Goal: Task Accomplishment & Management: Manage account settings

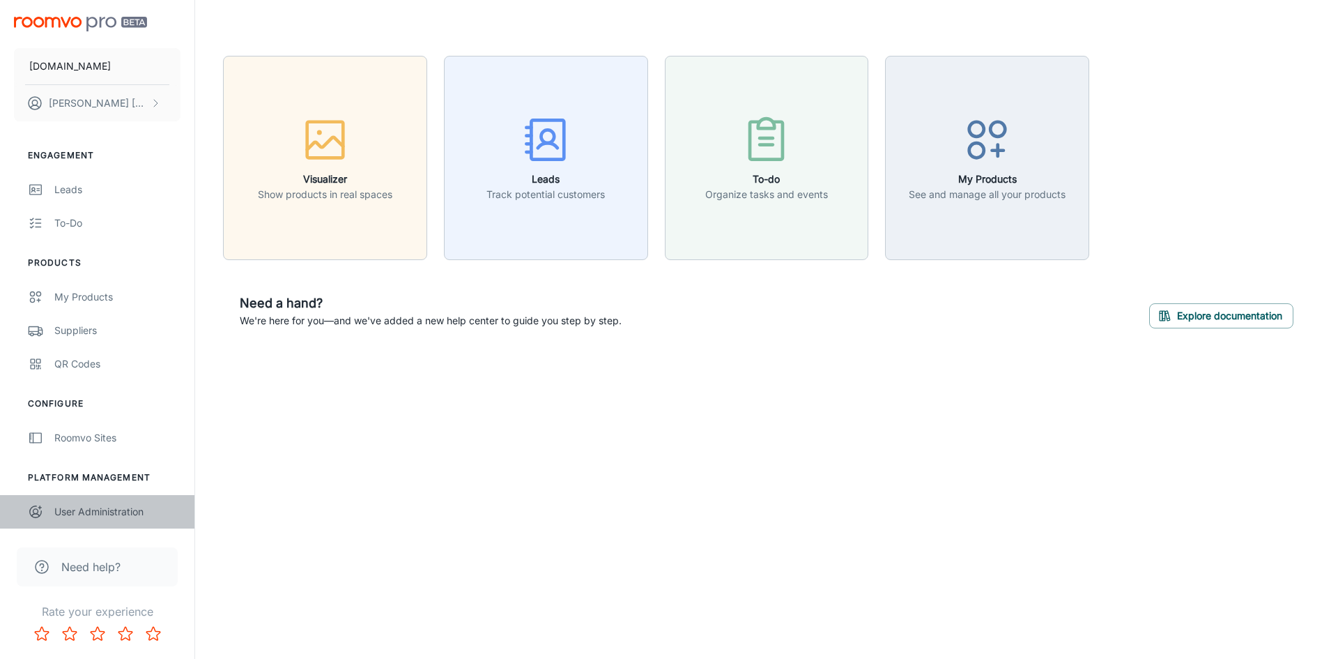
click at [116, 507] on div "User Administration" at bounding box center [117, 511] width 126 height 15
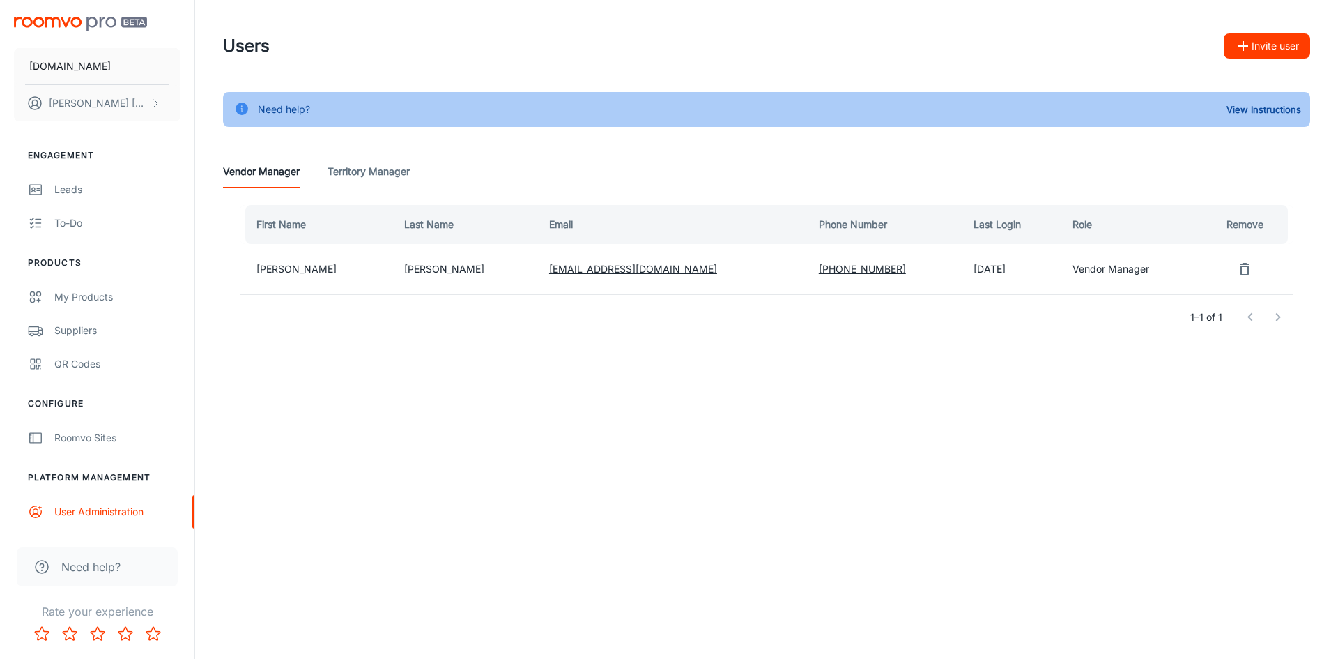
click at [389, 168] on Manager "Territory Manager" at bounding box center [369, 171] width 82 height 33
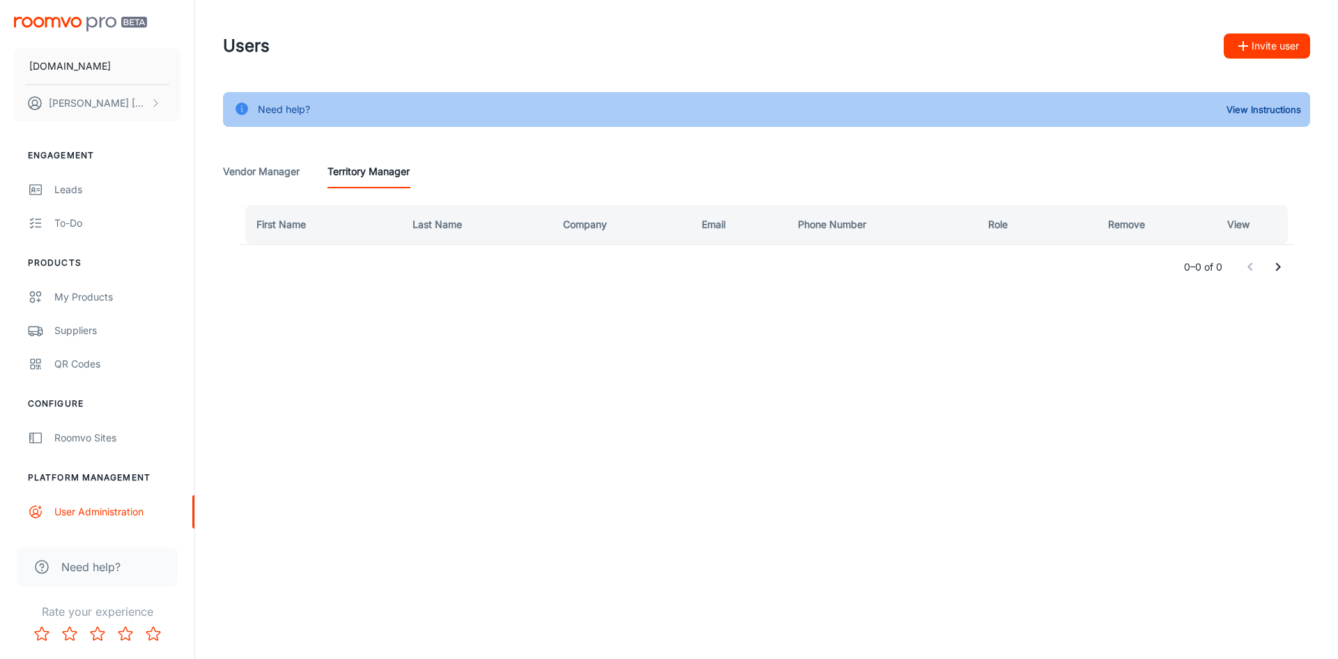
click at [261, 177] on Manager "Vendor Manager" at bounding box center [261, 171] width 77 height 33
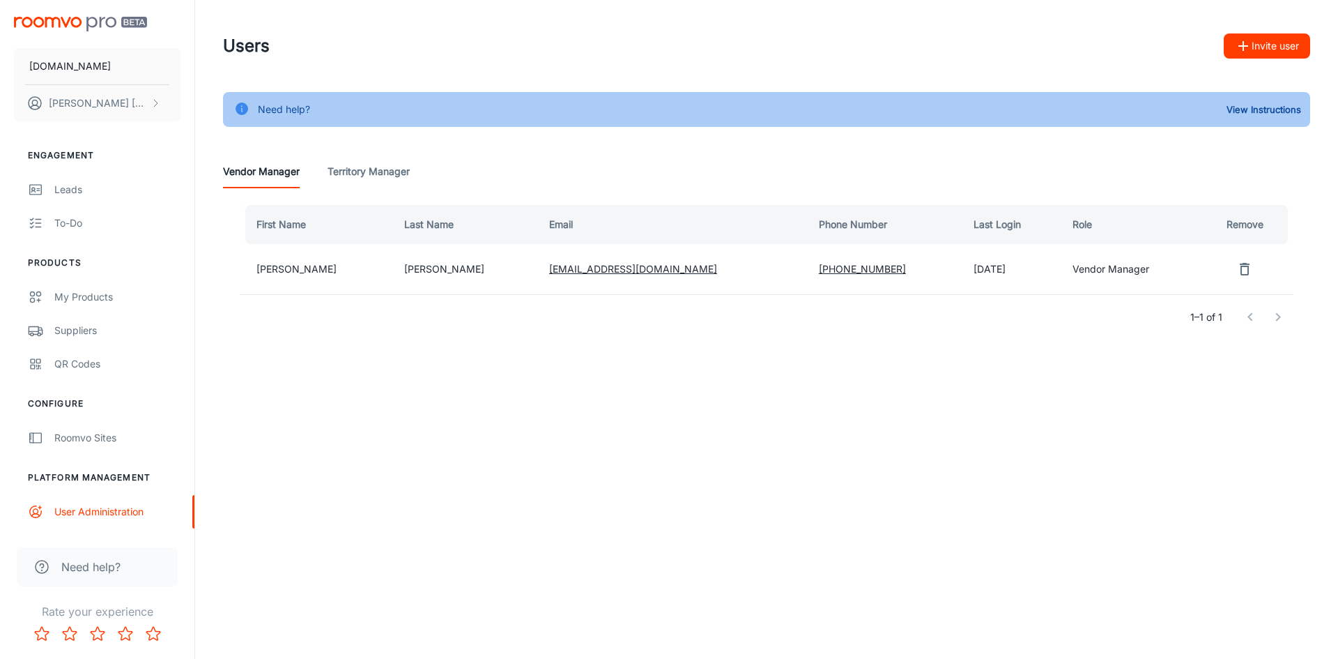
click at [407, 168] on Manager "Territory Manager" at bounding box center [369, 171] width 82 height 33
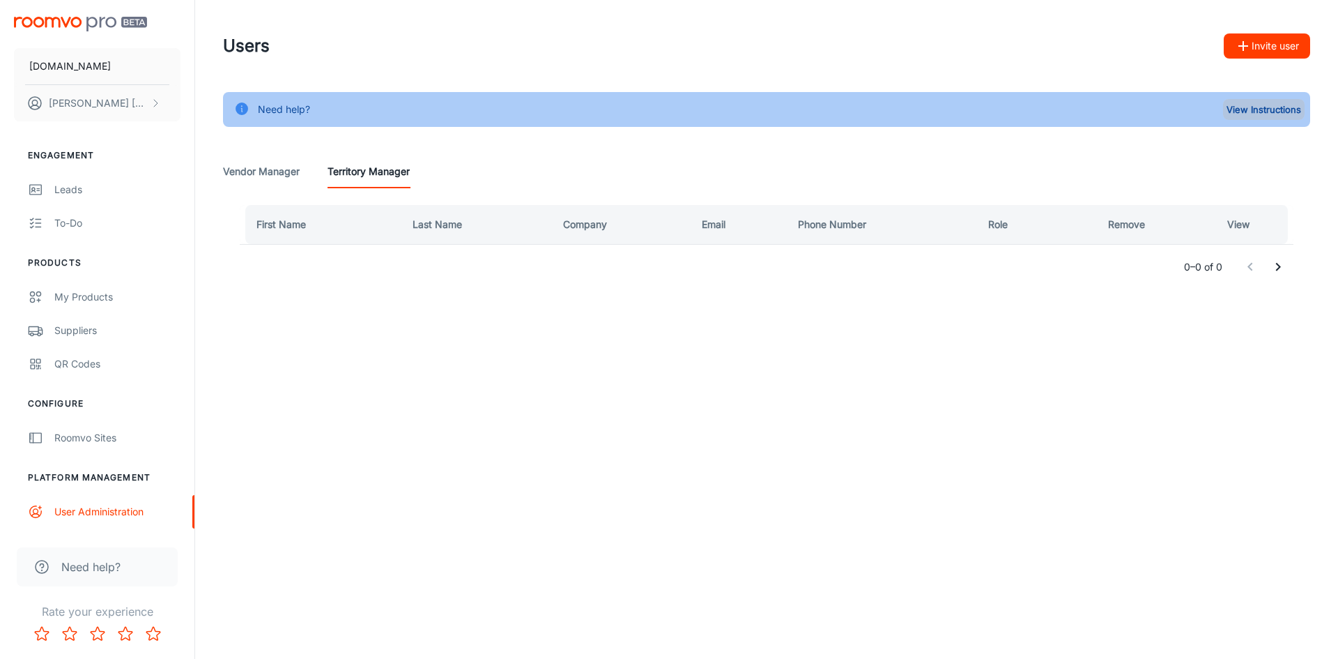
click at [1271, 109] on button "View Instructions" at bounding box center [1264, 109] width 82 height 21
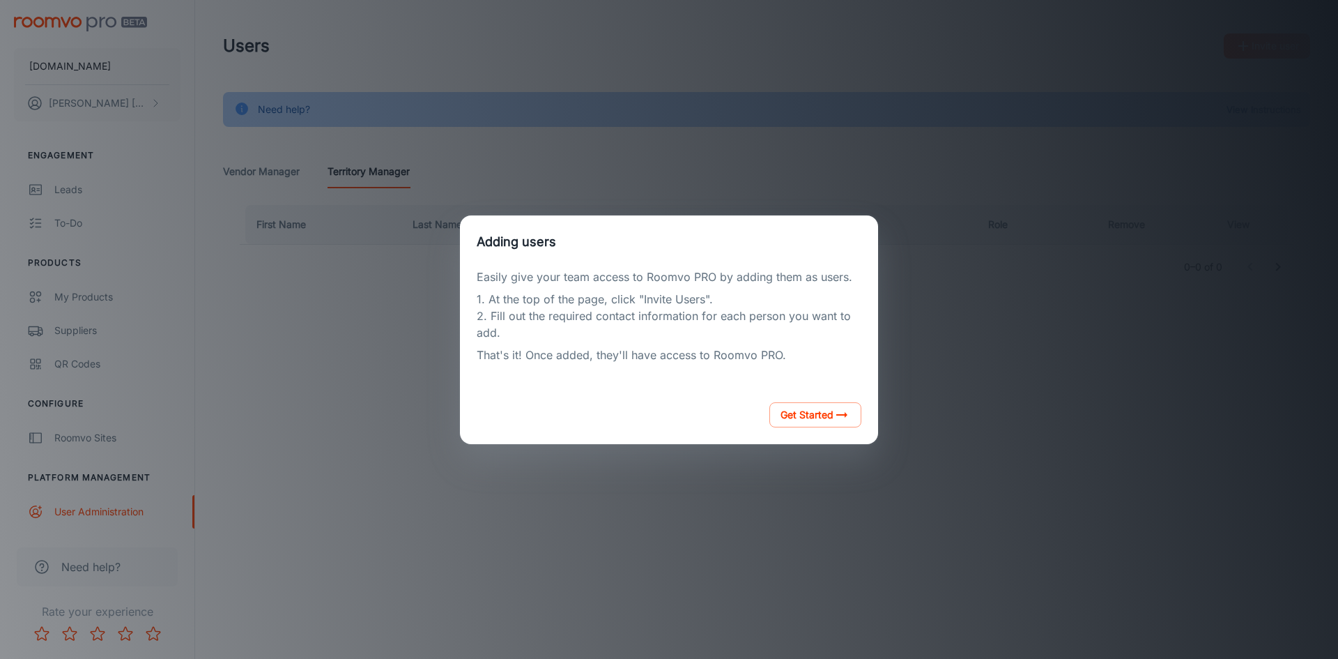
click at [723, 390] on div "Get Started" at bounding box center [669, 414] width 418 height 59
click at [998, 368] on div "Adding users Easily give your team access to Roomvo PRO by adding them as users…" at bounding box center [669, 329] width 1304 height 625
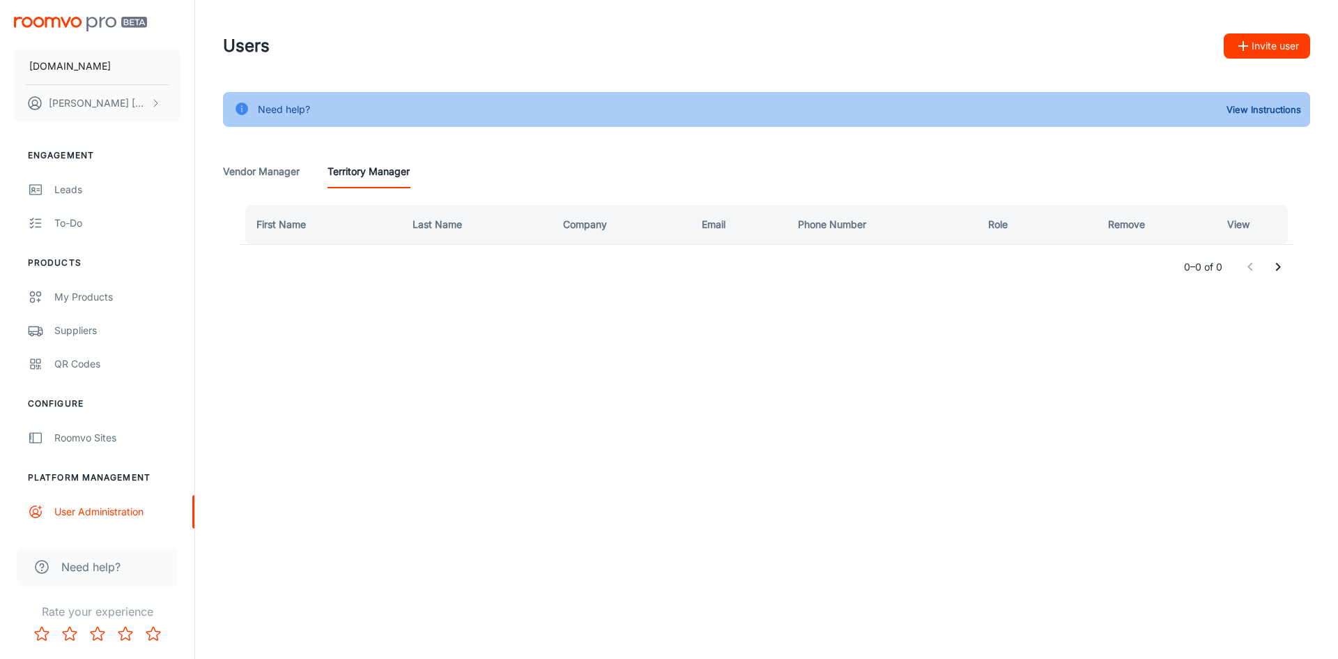
click at [256, 166] on Manager "Vendor Manager" at bounding box center [261, 171] width 77 height 33
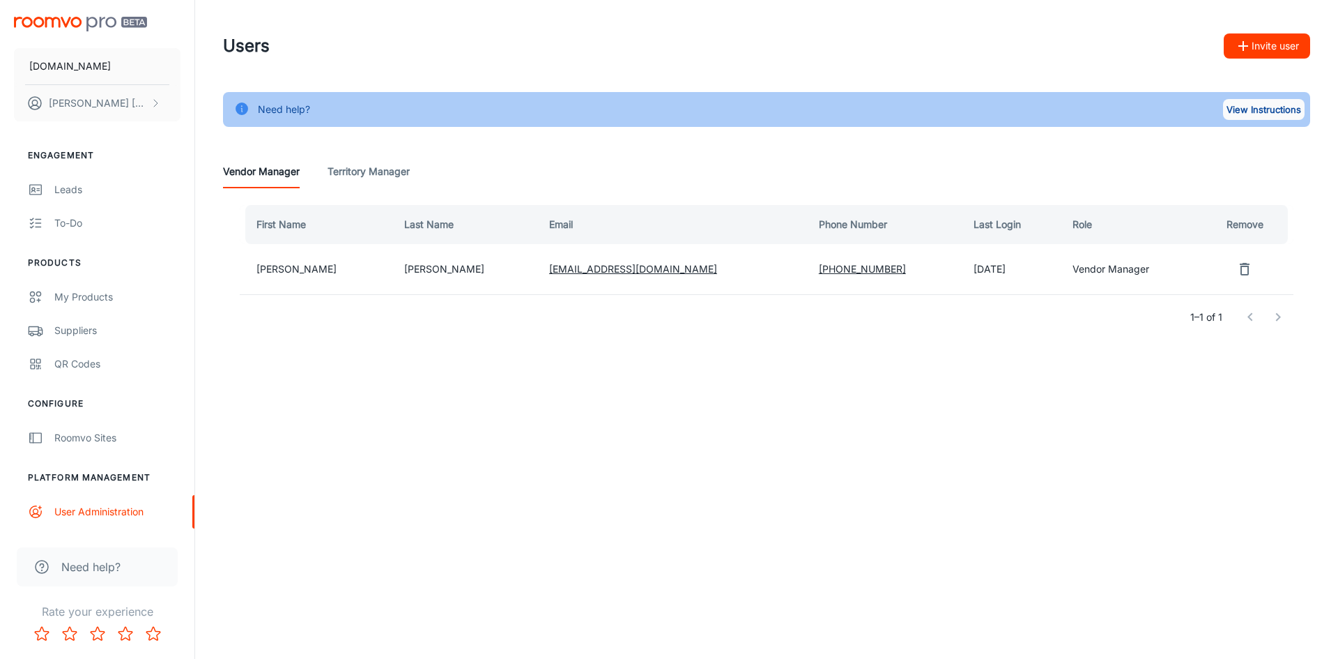
click at [1276, 107] on button "View Instructions" at bounding box center [1264, 109] width 82 height 21
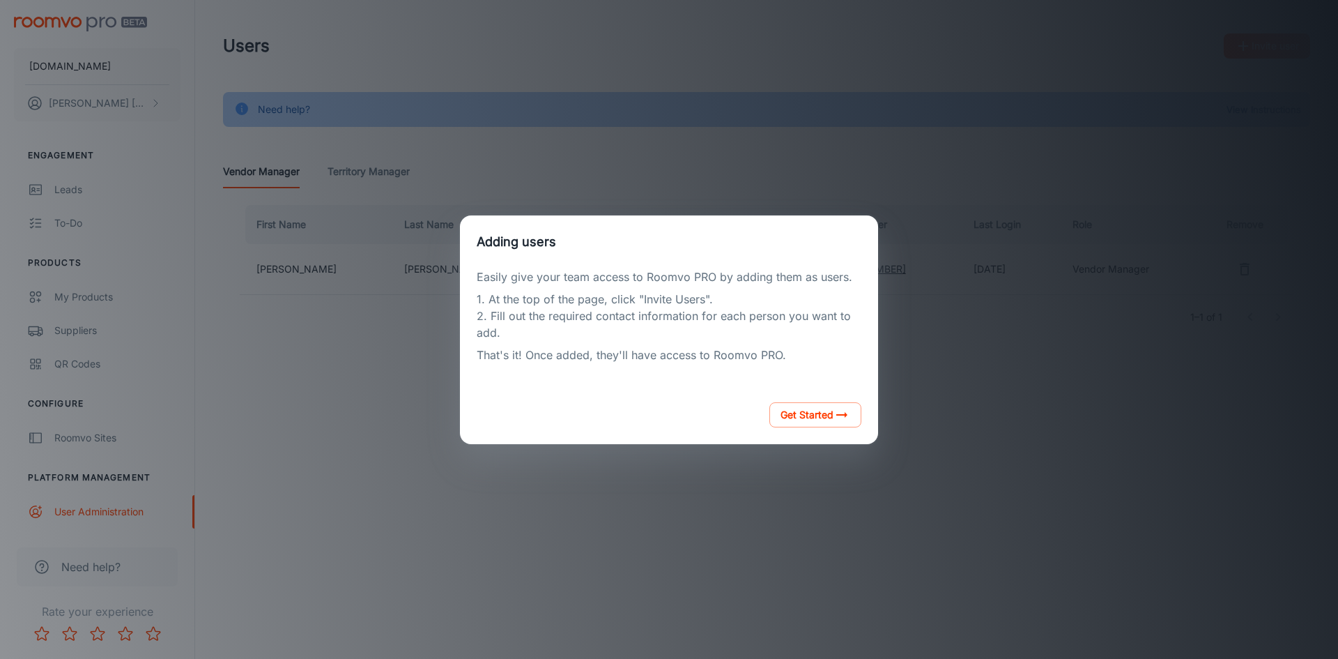
click at [264, 436] on div "Adding users Easily give your team access to Roomvo PRO by adding them as users…" at bounding box center [669, 329] width 1304 height 625
